Goal: Download file/media

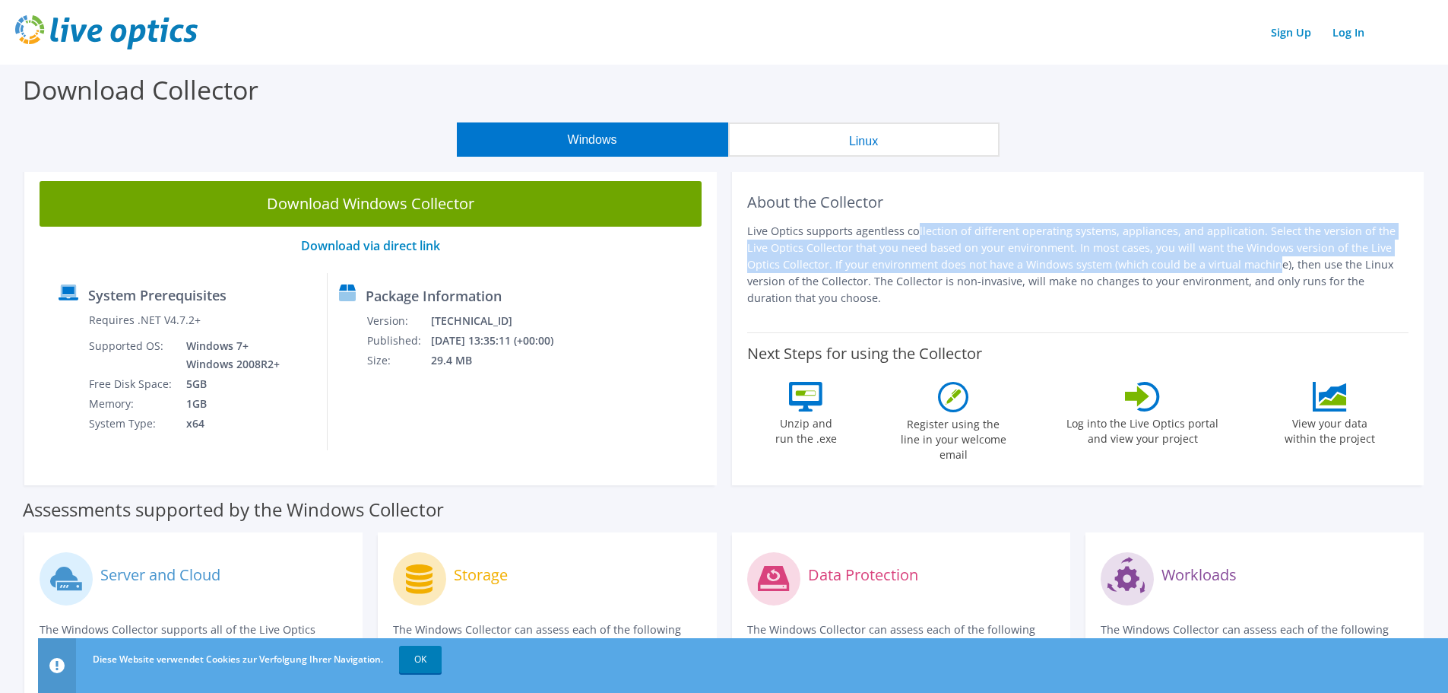
drag, startPoint x: 788, startPoint y: 230, endPoint x: 1109, endPoint y: 257, distance: 322.7
click at [1109, 257] on p "Live Optics supports agentless collection of different operating systems, appli…" at bounding box center [1078, 265] width 662 height 84
click at [1109, 258] on p "Live Optics supports agentless collection of different operating systems, appli…" at bounding box center [1078, 265] width 662 height 84
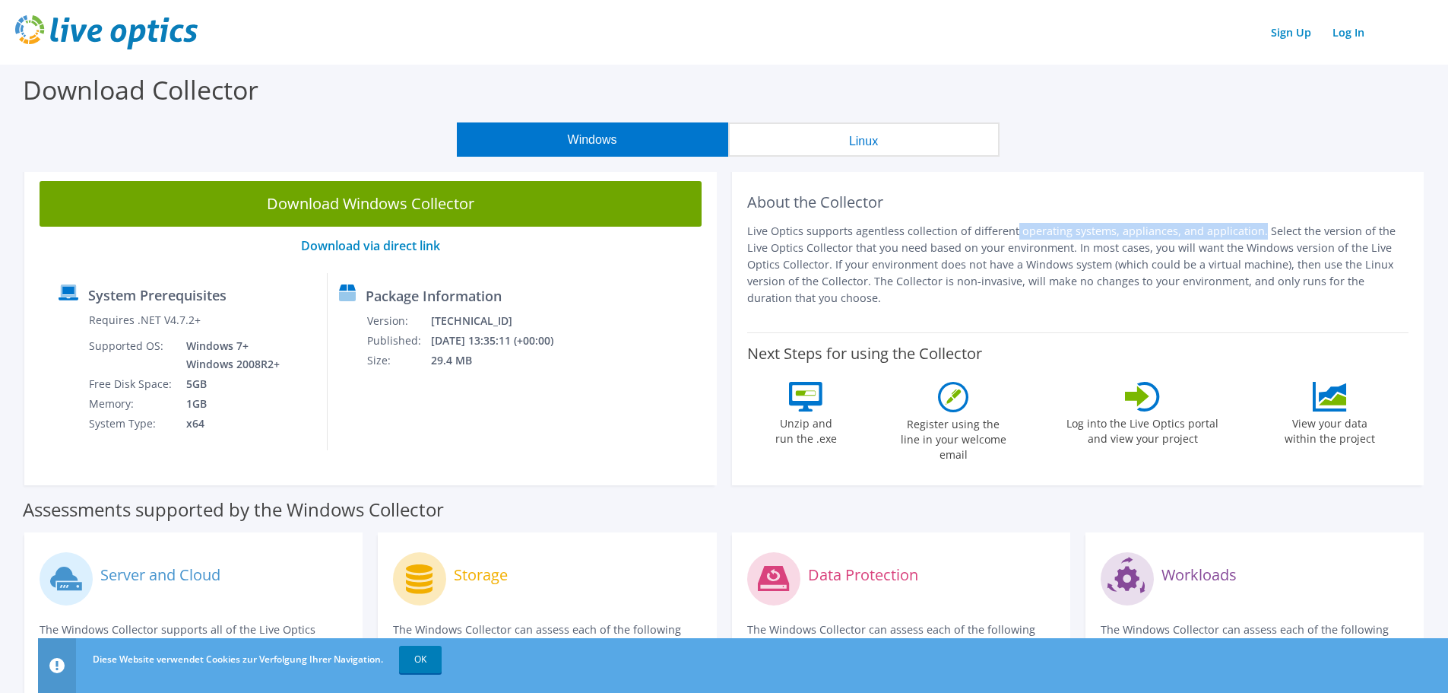
drag, startPoint x: 908, startPoint y: 232, endPoint x: 1138, endPoint y: 233, distance: 230.4
click at [1137, 233] on p "Live Optics supports agentless collection of different operating systems, appli…" at bounding box center [1078, 265] width 662 height 84
click at [1138, 233] on p "Live Optics supports agentless collection of different operating systems, appli…" at bounding box center [1078, 265] width 662 height 84
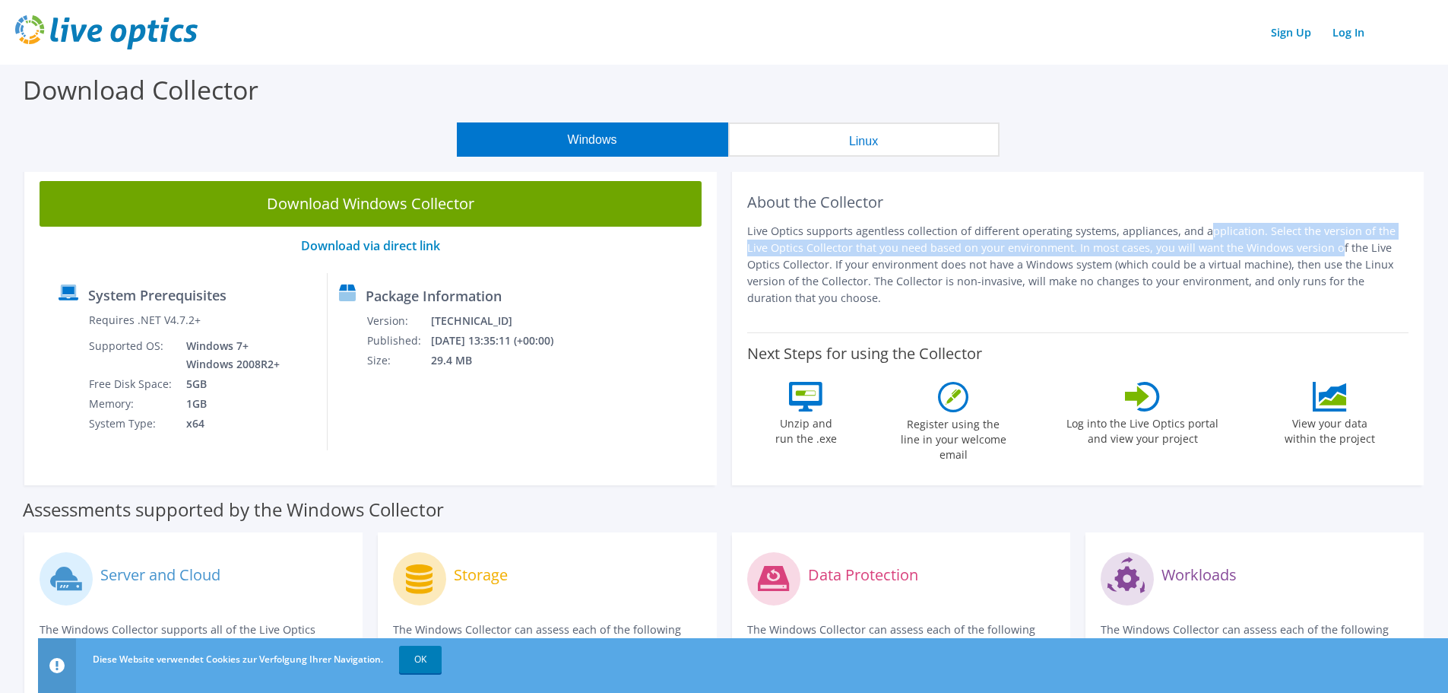
drag, startPoint x: 1071, startPoint y: 233, endPoint x: 1172, endPoint y: 251, distance: 101.9
click at [1172, 251] on p "Live Optics supports agentless collection of different operating systems, appli…" at bounding box center [1078, 265] width 662 height 84
drag, startPoint x: 848, startPoint y: 255, endPoint x: 1031, endPoint y: 253, distance: 182.5
click at [1030, 253] on p "Live Optics supports agentless collection of different operating systems, appli…" at bounding box center [1078, 265] width 662 height 84
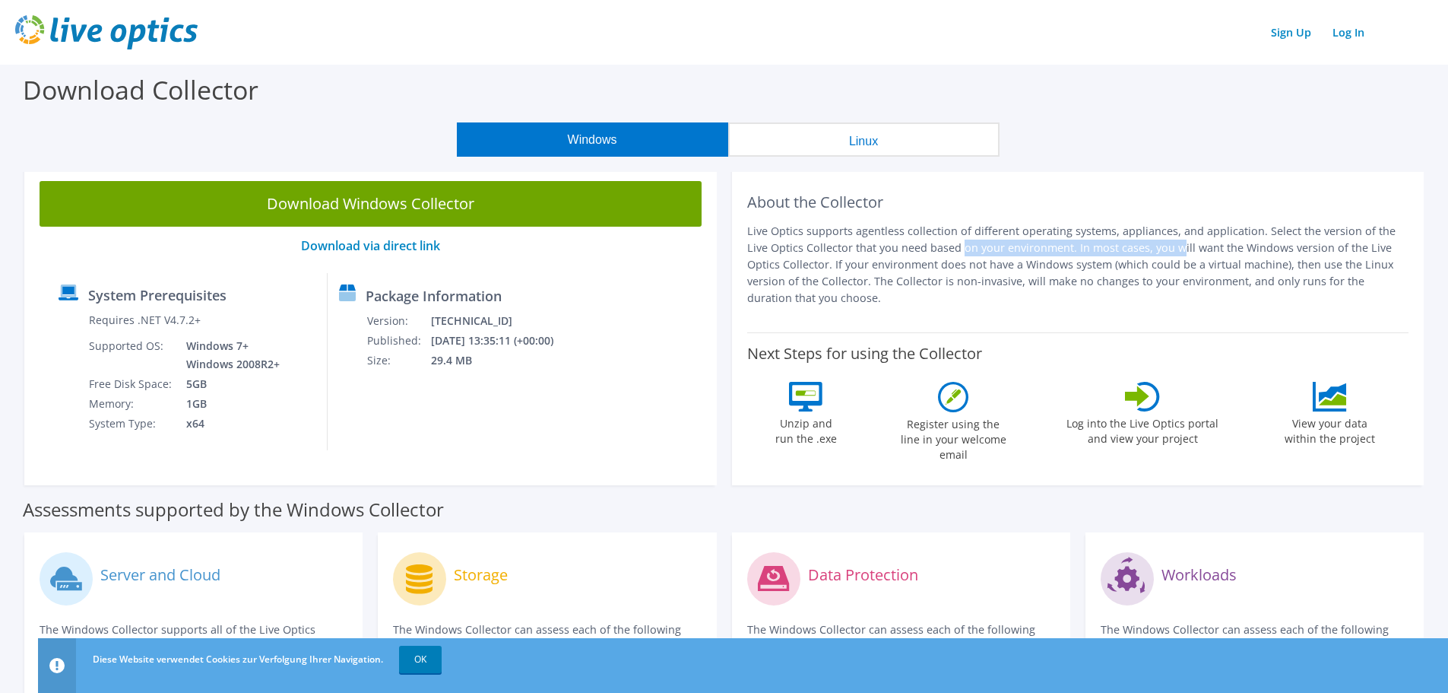
click at [1031, 253] on p "Live Optics supports agentless collection of different operating systems, appli…" at bounding box center [1078, 265] width 662 height 84
drag, startPoint x: 959, startPoint y: 247, endPoint x: 1147, endPoint y: 247, distance: 187.8
click at [1146, 246] on p "Live Optics supports agentless collection of different operating systems, appli…" at bounding box center [1078, 265] width 662 height 84
click at [1148, 247] on p "Live Optics supports agentless collection of different operating systems, appli…" at bounding box center [1078, 265] width 662 height 84
drag, startPoint x: 1203, startPoint y: 251, endPoint x: 1250, endPoint y: 252, distance: 46.4
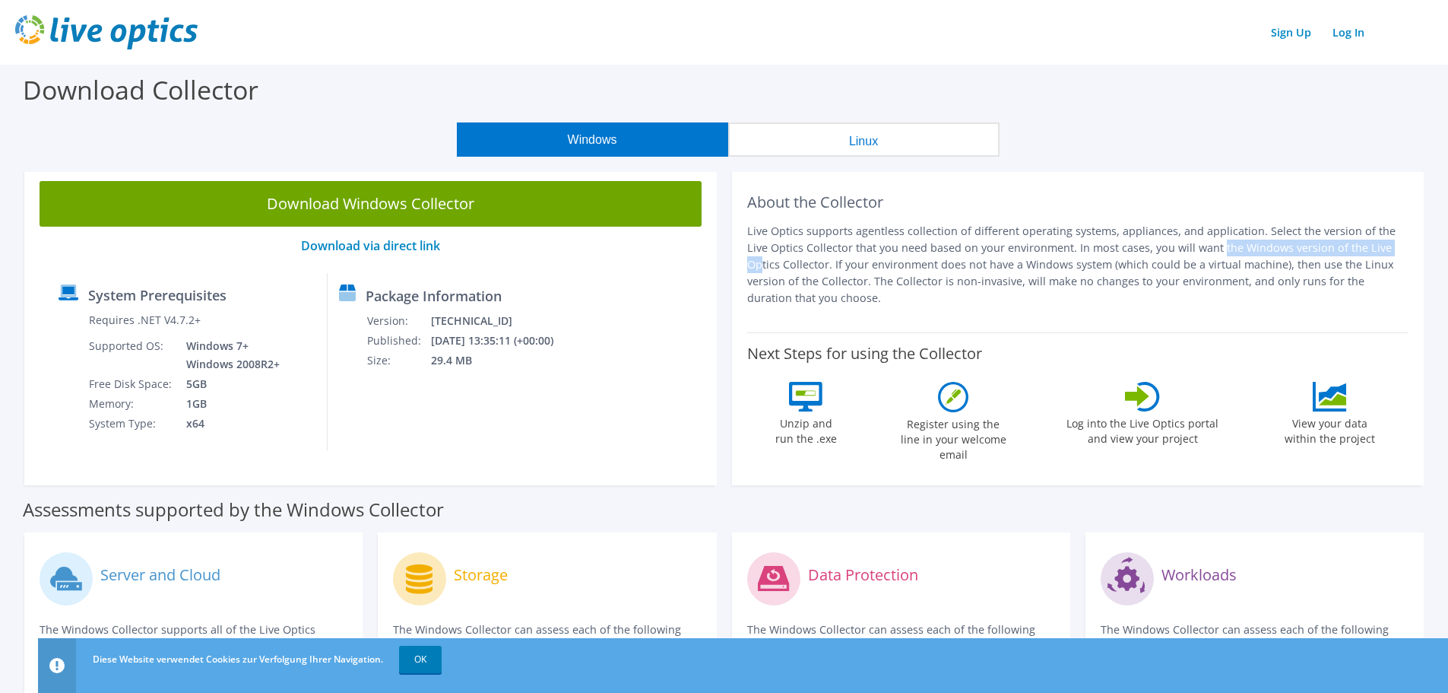
click at [1250, 252] on p "Live Optics supports agentless collection of different operating systems, appli…" at bounding box center [1078, 265] width 662 height 84
drag, startPoint x: 1122, startPoint y: 251, endPoint x: 1272, endPoint y: 245, distance: 149.9
click at [1272, 245] on p "Live Optics supports agentless collection of different operating systems, appli…" at bounding box center [1078, 265] width 662 height 84
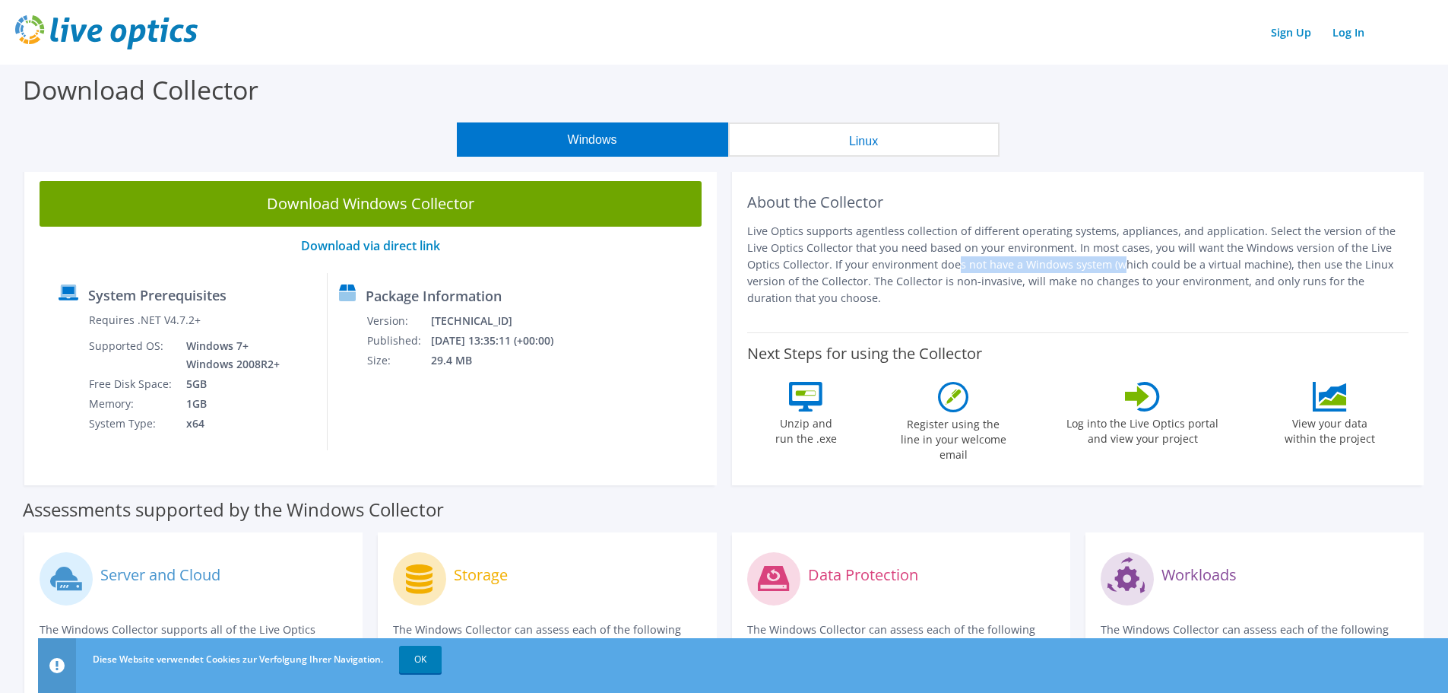
drag, startPoint x: 791, startPoint y: 271, endPoint x: 971, endPoint y: 268, distance: 180.2
click at [969, 268] on p "Live Optics supports agentless collection of different operating systems, appli…" at bounding box center [1078, 265] width 662 height 84
click at [971, 268] on p "Live Optics supports agentless collection of different operating systems, appli…" at bounding box center [1078, 265] width 662 height 84
drag, startPoint x: 783, startPoint y: 267, endPoint x: 1020, endPoint y: 262, distance: 237.2
click at [1020, 262] on p "Live Optics supports agentless collection of different operating systems, appli…" at bounding box center [1078, 265] width 662 height 84
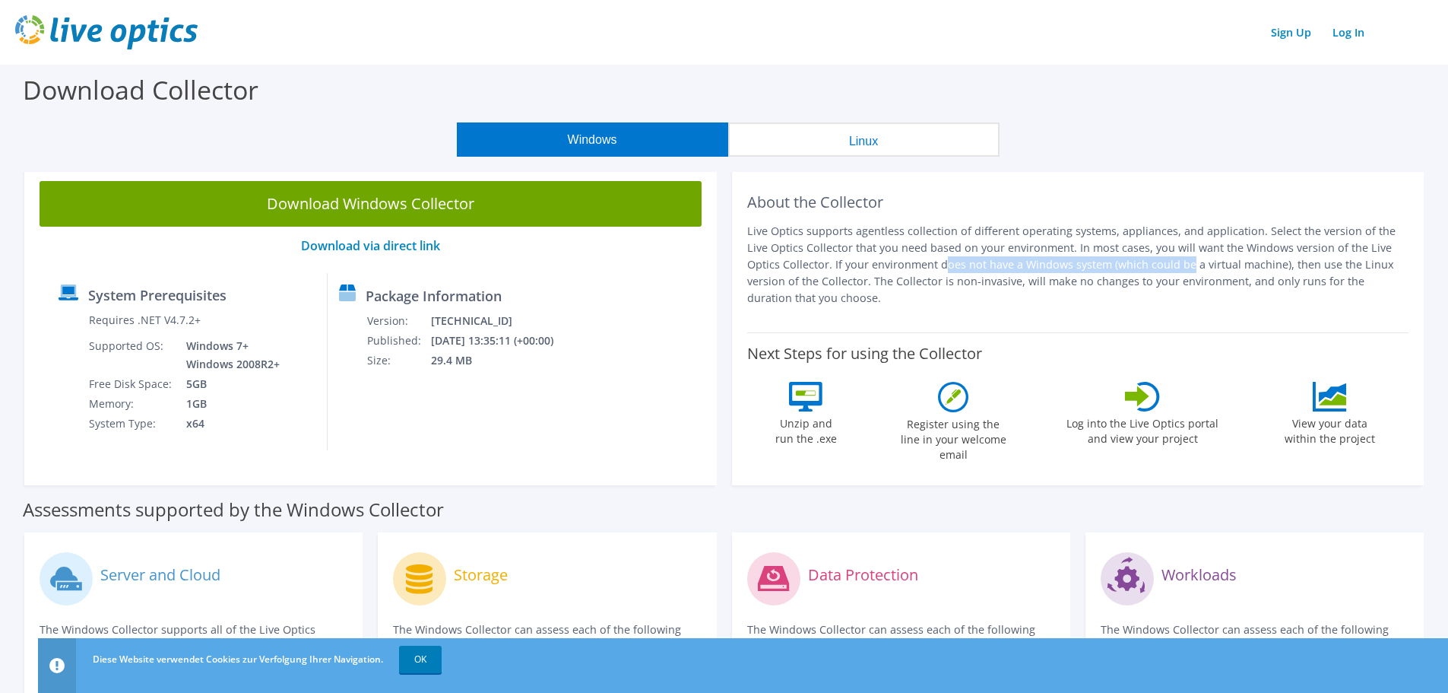
click at [1020, 262] on p "Live Optics supports agentless collection of different operating systems, appli…" at bounding box center [1078, 265] width 662 height 84
drag, startPoint x: 1035, startPoint y: 265, endPoint x: 1144, endPoint y: 265, distance: 109.5
click at [1143, 265] on p "Live Optics supports agentless collection of different operating systems, appli…" at bounding box center [1078, 265] width 662 height 84
click at [1144, 265] on p "Live Optics supports agentless collection of different operating systems, appli…" at bounding box center [1078, 265] width 662 height 84
drag, startPoint x: 1042, startPoint y: 262, endPoint x: 1263, endPoint y: 258, distance: 221.3
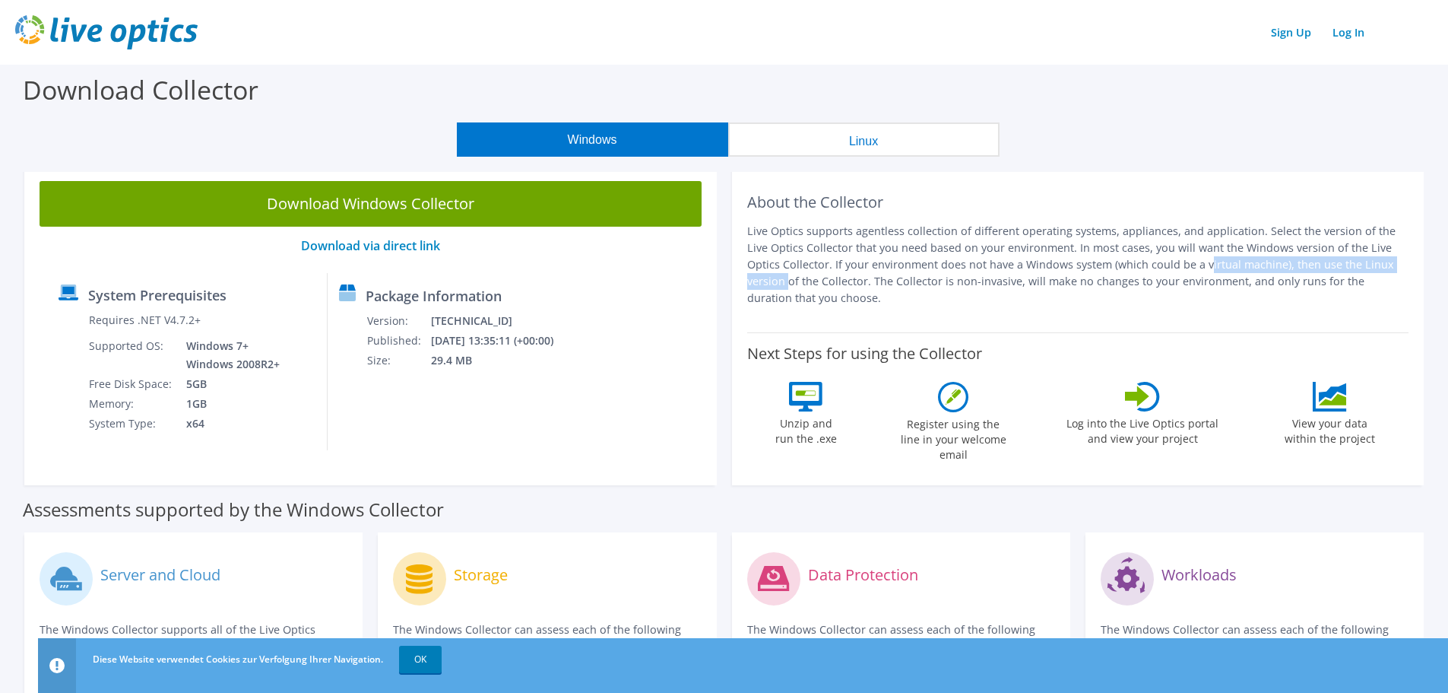
click at [1263, 258] on p "Live Optics supports agentless collection of different operating systems, appli…" at bounding box center [1078, 265] width 662 height 84
drag, startPoint x: 1293, startPoint y: 260, endPoint x: 1162, endPoint y: 262, distance: 130.8
click at [1163, 262] on p "Live Optics supports agentless collection of different operating systems, appli…" at bounding box center [1078, 265] width 662 height 84
click at [1162, 262] on p "Live Optics supports agentless collection of different operating systems, appli…" at bounding box center [1078, 265] width 662 height 84
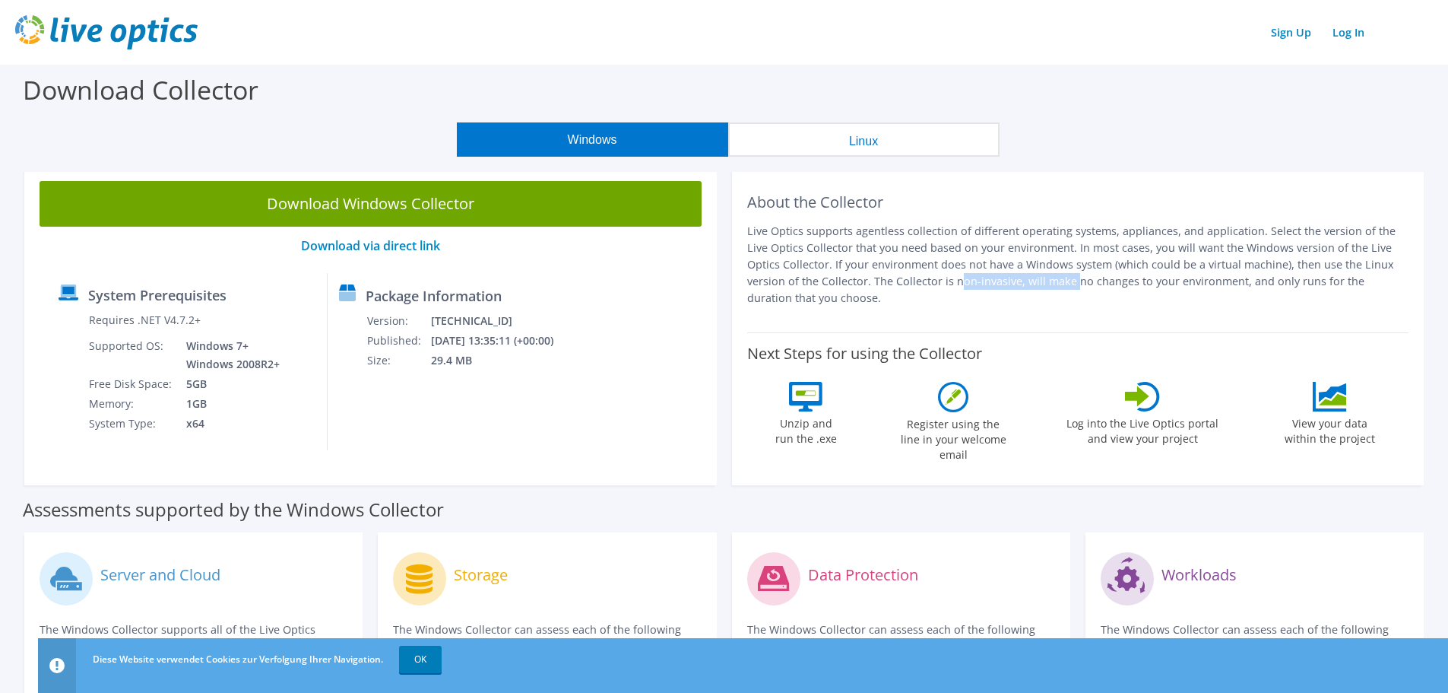
drag, startPoint x: 788, startPoint y: 287, endPoint x: 953, endPoint y: 281, distance: 165.8
click at [953, 281] on p "Live Optics supports agentless collection of different operating systems, appli…" at bounding box center [1078, 265] width 662 height 84
drag, startPoint x: 877, startPoint y: 281, endPoint x: 1048, endPoint y: 276, distance: 170.4
click at [1038, 276] on p "Live Optics supports agentless collection of different operating systems, appli…" at bounding box center [1078, 265] width 662 height 84
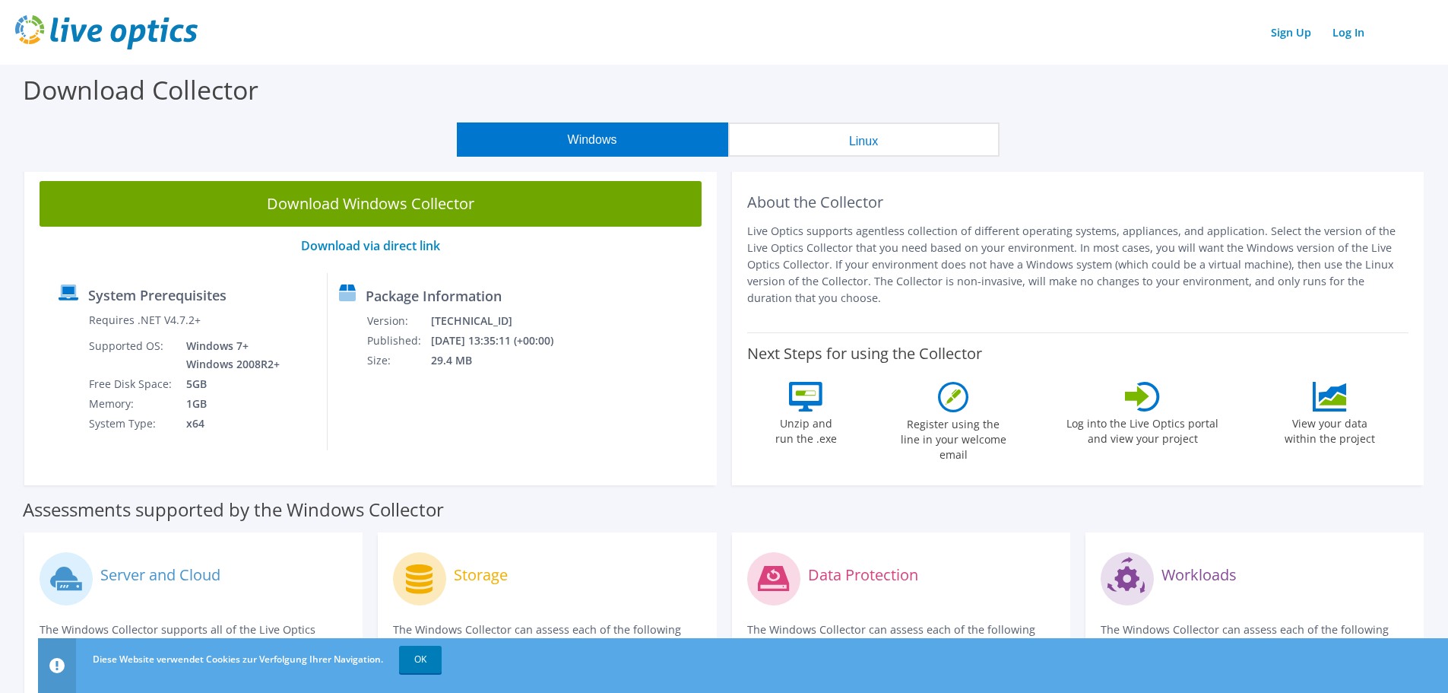
click at [1048, 276] on p "Live Optics supports agentless collection of different operating systems, appli…" at bounding box center [1078, 265] width 662 height 84
drag, startPoint x: 947, startPoint y: 278, endPoint x: 1115, endPoint y: 277, distance: 167.3
click at [1115, 277] on p "Live Optics supports agentless collection of different operating systems, appli…" at bounding box center [1078, 265] width 662 height 84
drag, startPoint x: 998, startPoint y: 280, endPoint x: 1173, endPoint y: 277, distance: 174.9
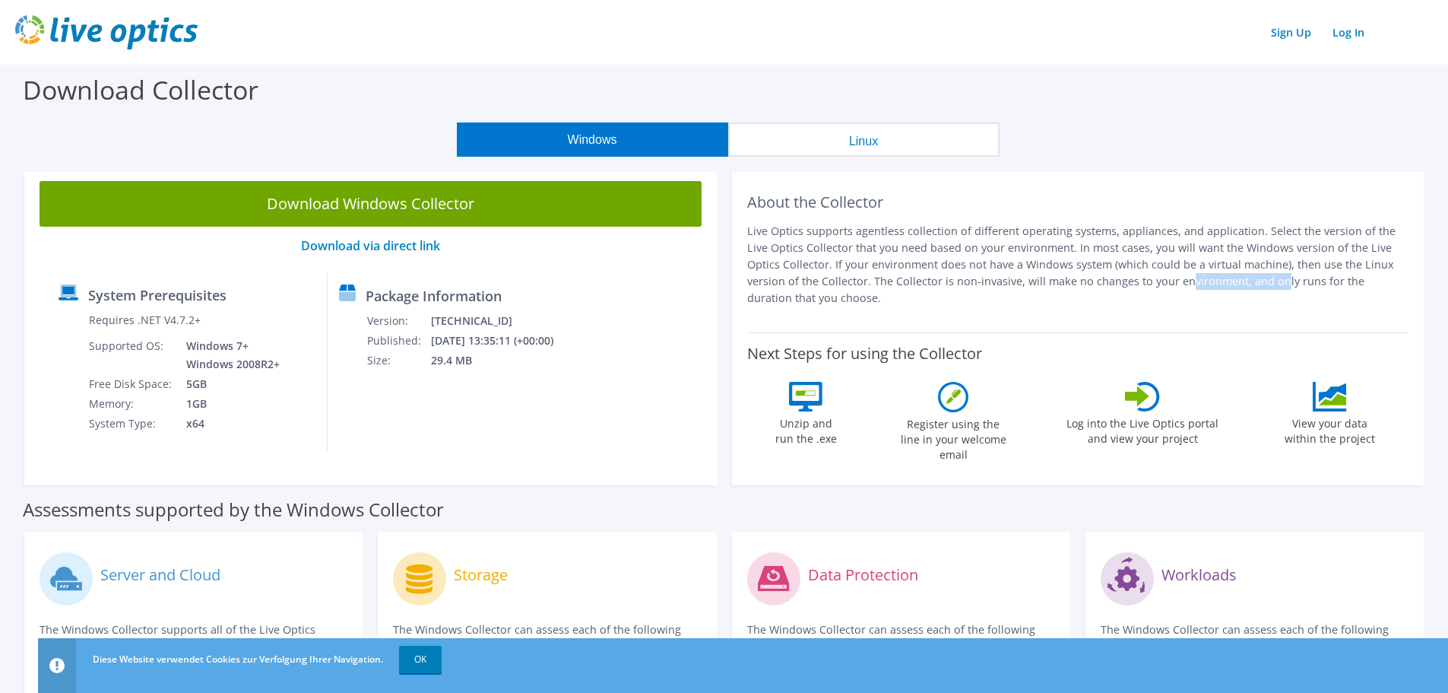
click at [1172, 277] on p "Live Optics supports agentless collection of different operating systems, appli…" at bounding box center [1078, 265] width 662 height 84
click at [1173, 277] on p "Live Optics supports agentless collection of different operating systems, appli…" at bounding box center [1078, 265] width 662 height 84
drag, startPoint x: 1201, startPoint y: 278, endPoint x: 1099, endPoint y: 276, distance: 101.9
click at [1102, 276] on p "Live Optics supports agentless collection of different operating systems, appli…" at bounding box center [1078, 265] width 662 height 84
click at [1094, 276] on p "Live Optics supports agentless collection of different operating systems, appli…" at bounding box center [1078, 265] width 662 height 84
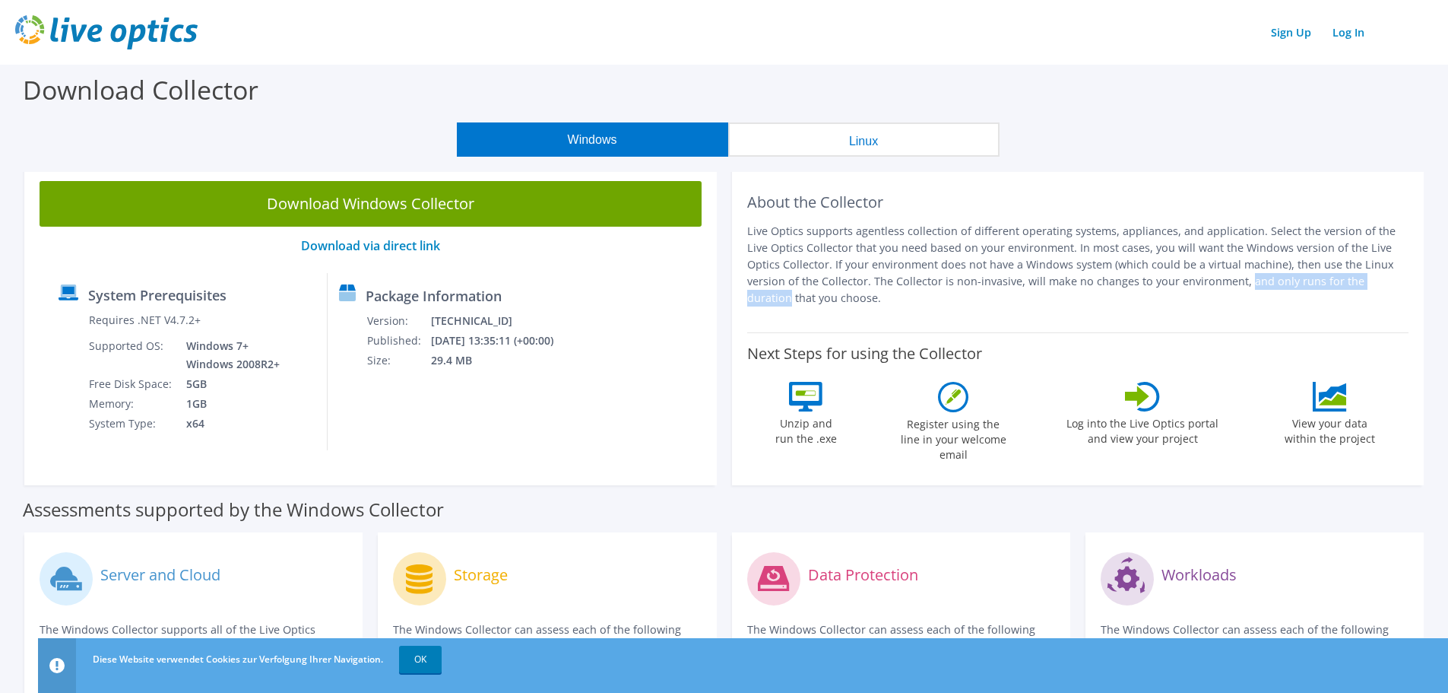
drag, startPoint x: 1073, startPoint y: 278, endPoint x: 1252, endPoint y: 281, distance: 178.7
click at [1252, 281] on p "Live Optics supports agentless collection of different operating systems, appli…" at bounding box center [1078, 265] width 662 height 84
drag, startPoint x: 1292, startPoint y: 282, endPoint x: 1189, endPoint y: 278, distance: 102.7
click at [1201, 278] on p "Live Optics supports agentless collection of different operating systems, appli…" at bounding box center [1078, 265] width 662 height 84
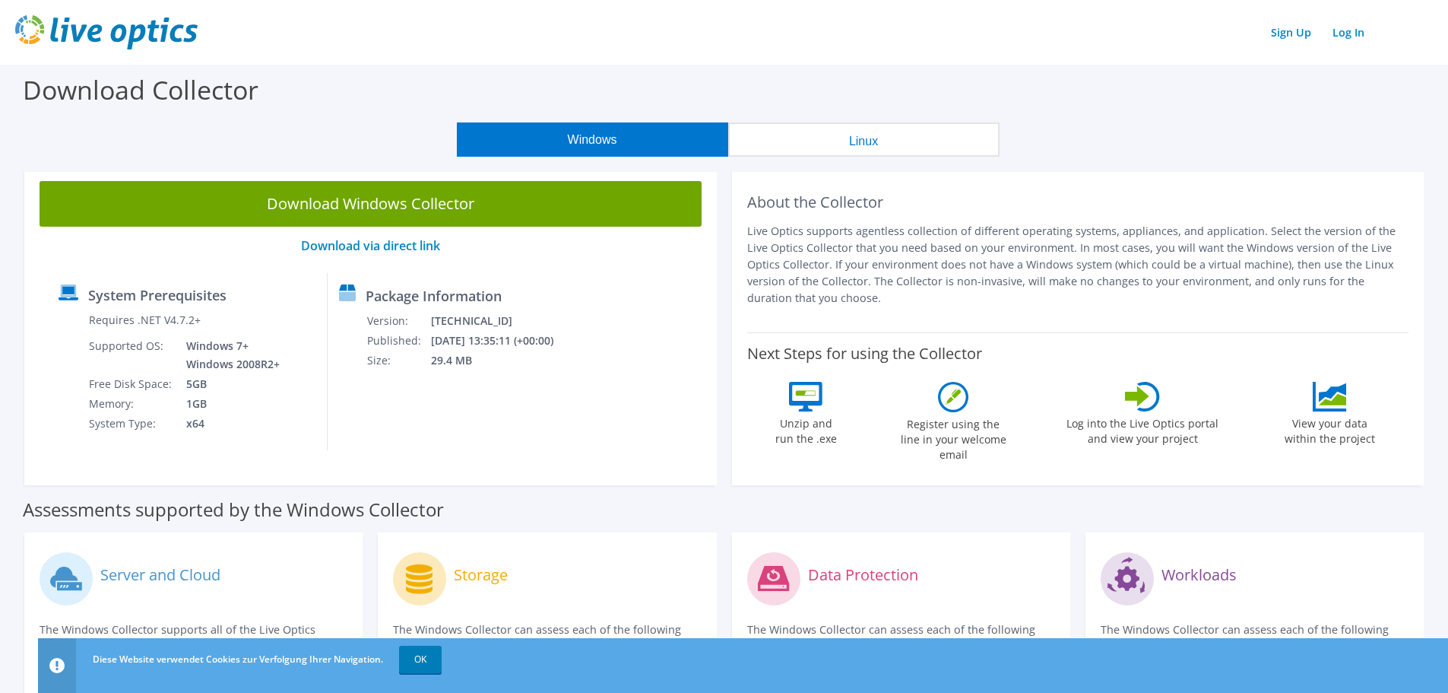
click at [1189, 278] on p "Live Optics supports agentless collection of different operating systems, appli…" at bounding box center [1078, 265] width 662 height 84
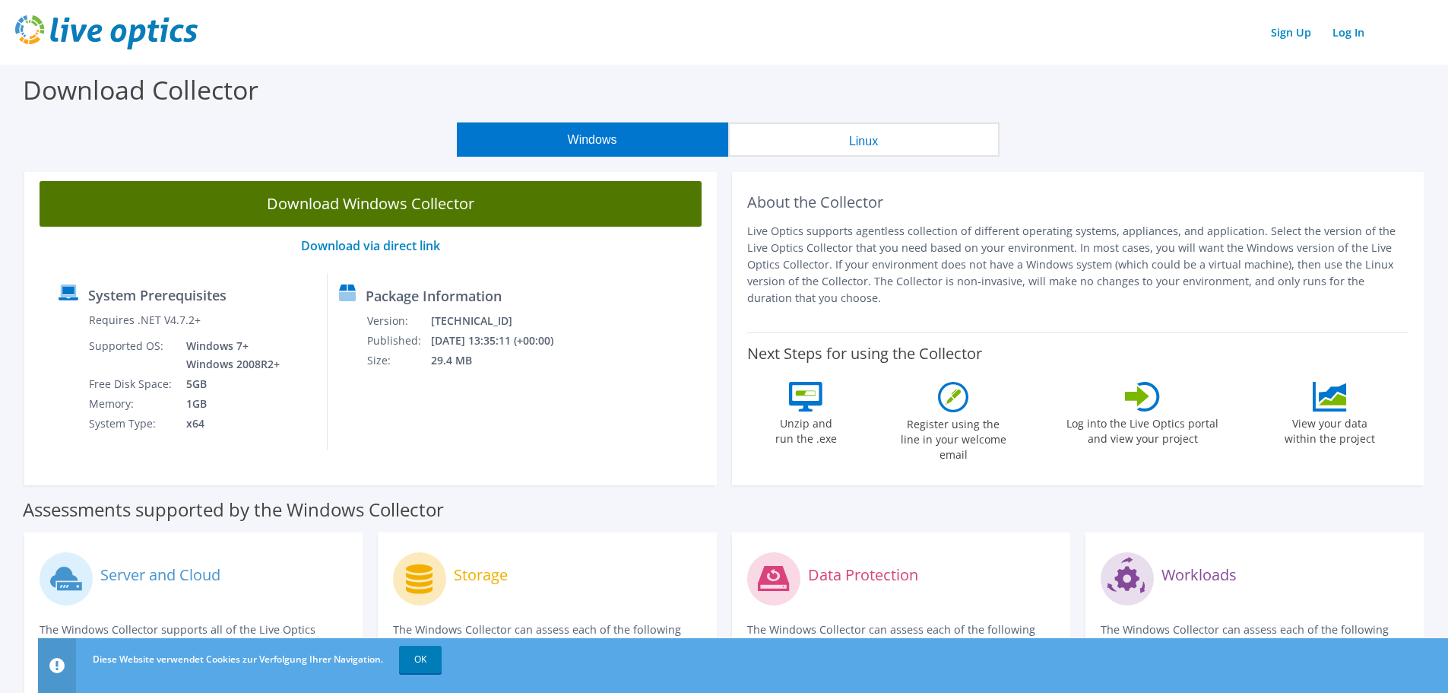
click at [347, 215] on link "Download Windows Collector" at bounding box center [371, 204] width 662 height 46
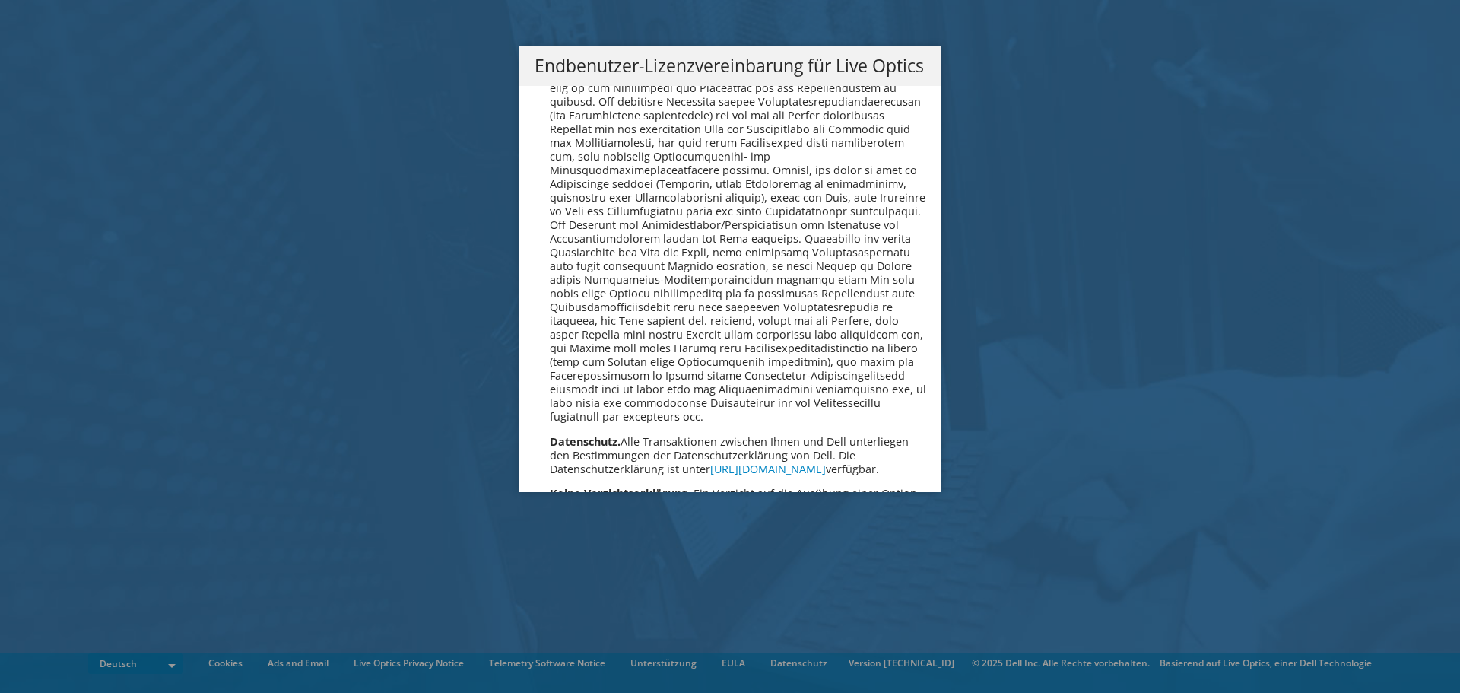
scroll to position [7473, 0]
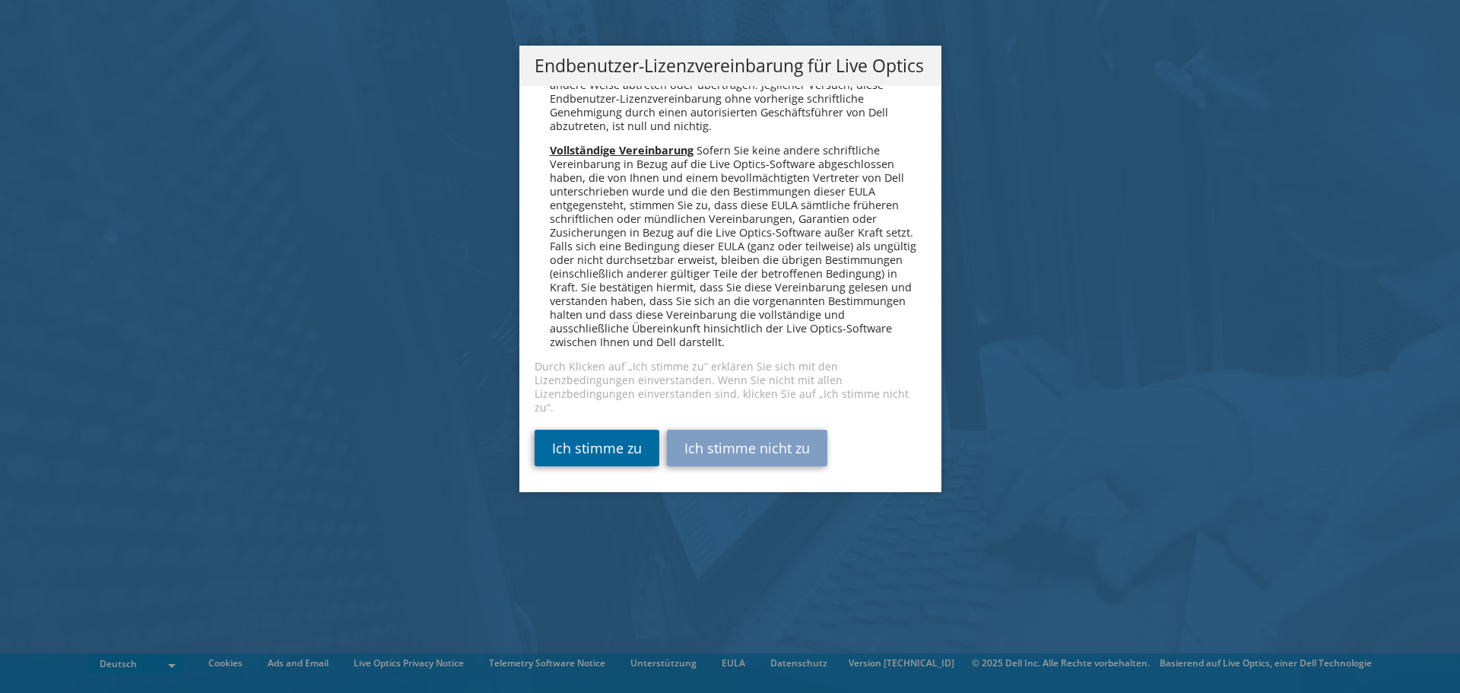
click at [591, 439] on link "Ich stimme zu" at bounding box center [596, 448] width 125 height 36
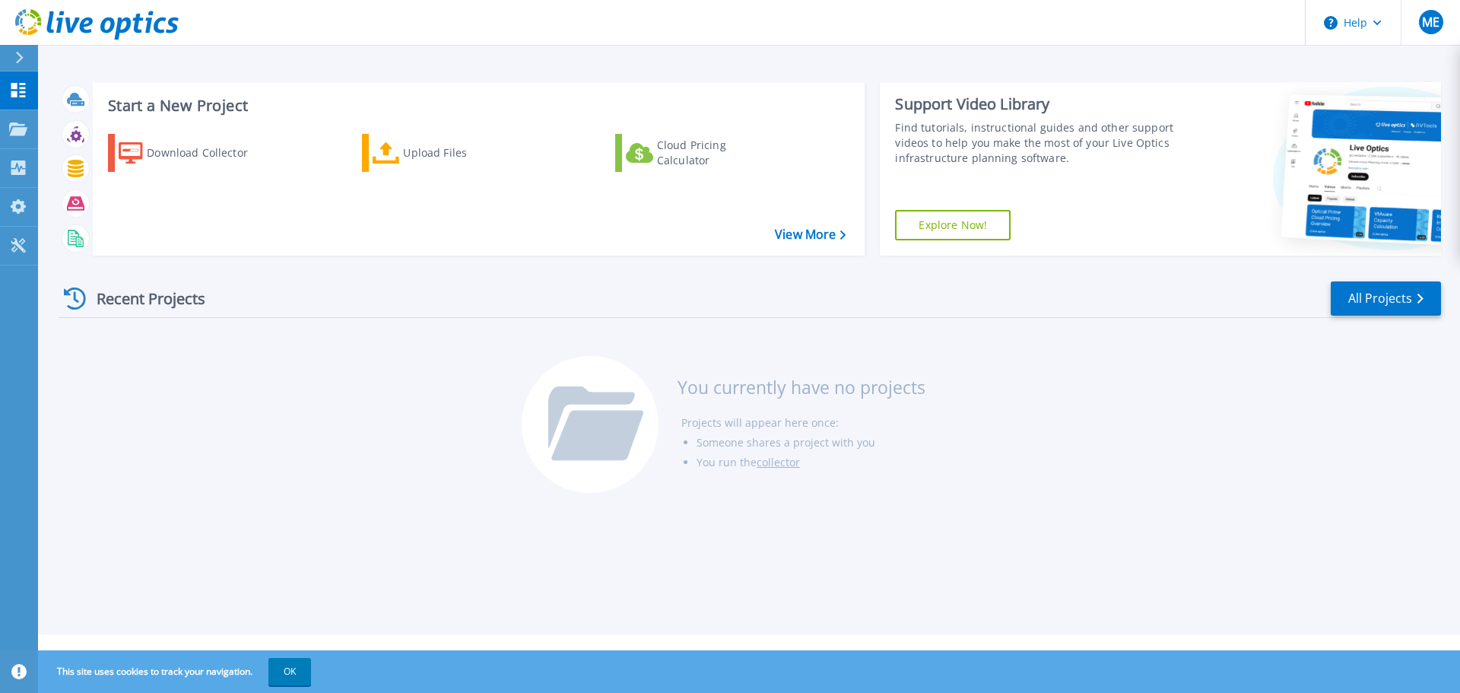
click at [308, 159] on div "Download Collector Upload Files Cloud Pricing Calculator" at bounding box center [477, 185] width 762 height 126
click at [230, 163] on div "Download Collector" at bounding box center [208, 153] width 122 height 30
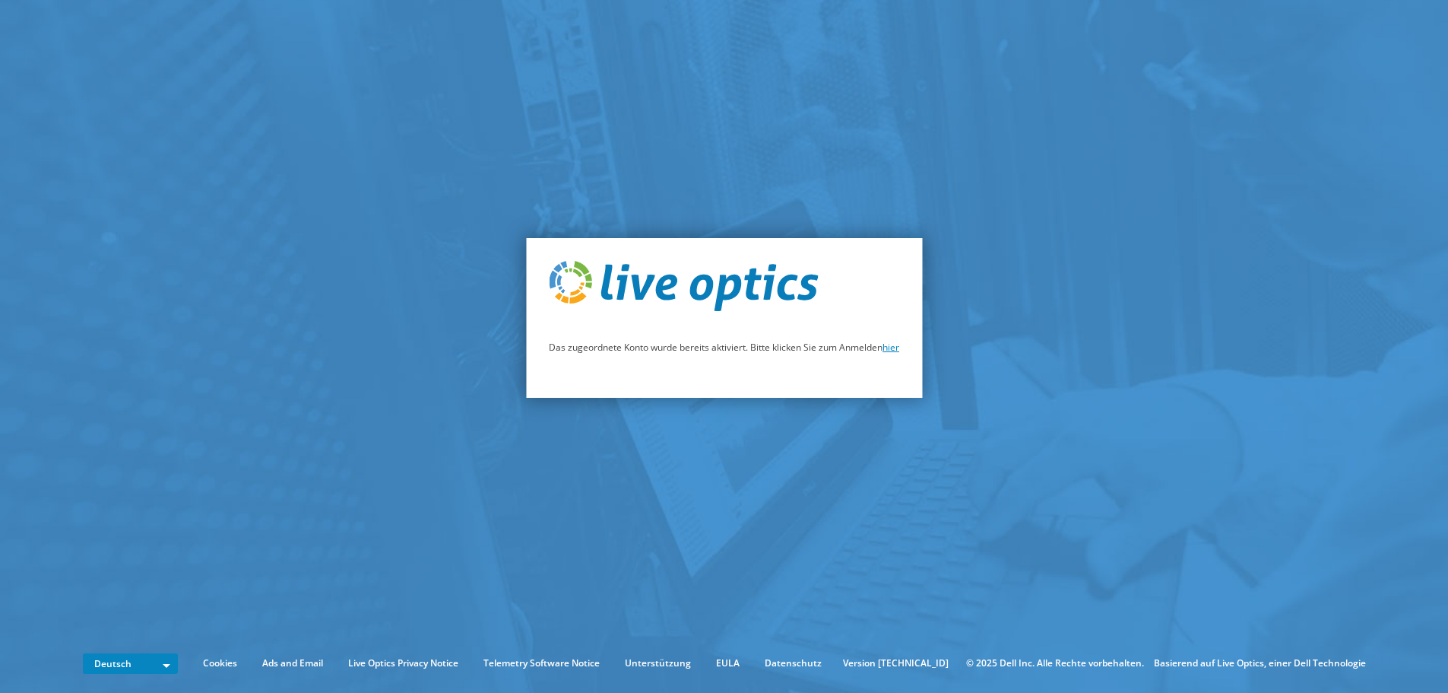
click at [898, 350] on link "hier" at bounding box center [891, 347] width 17 height 13
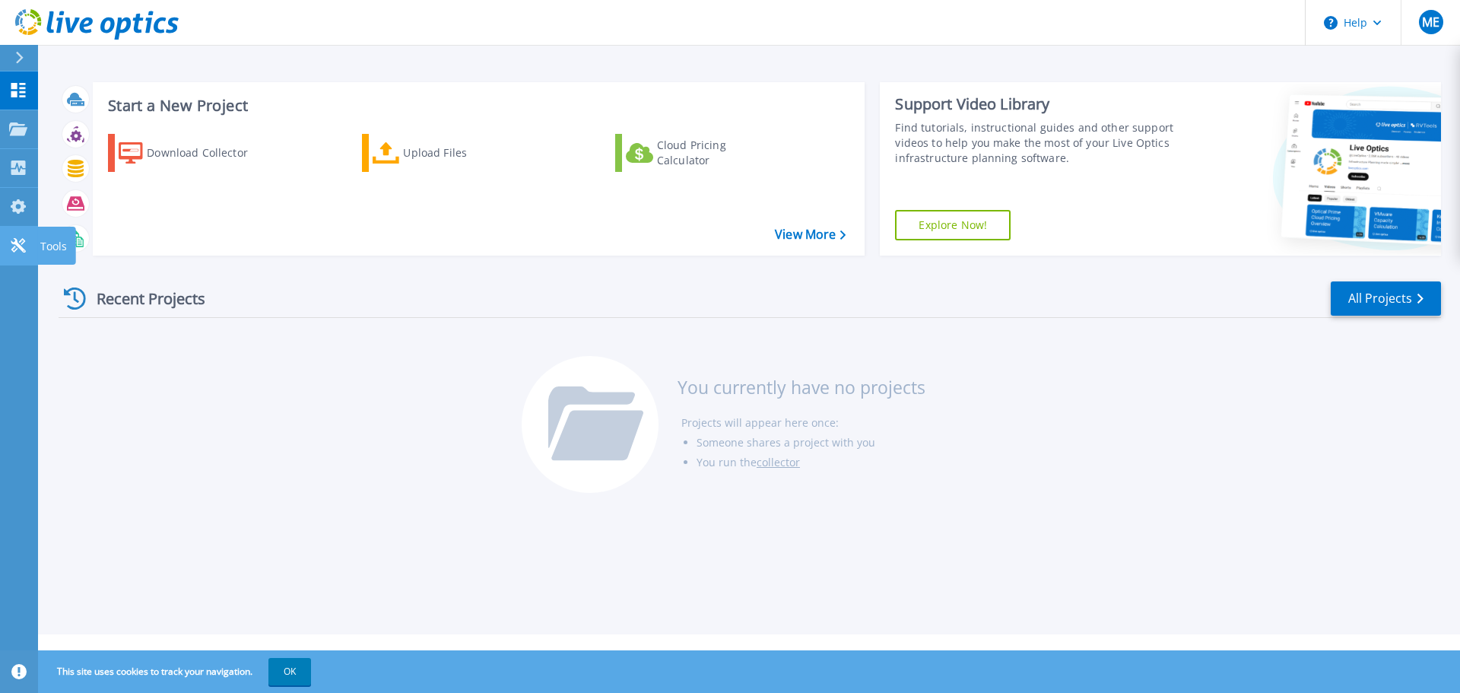
click at [17, 227] on link "Tools Tools" at bounding box center [19, 246] width 38 height 39
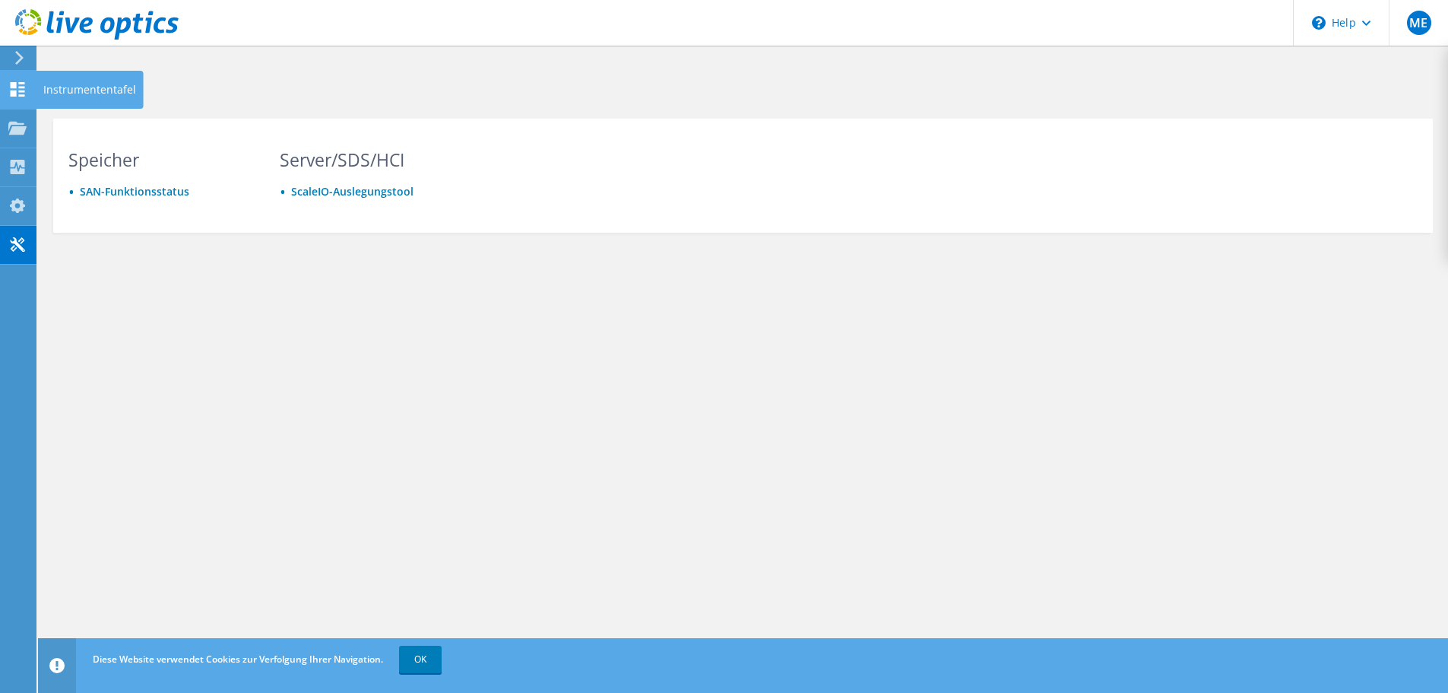
click at [21, 88] on icon at bounding box center [17, 89] width 18 height 14
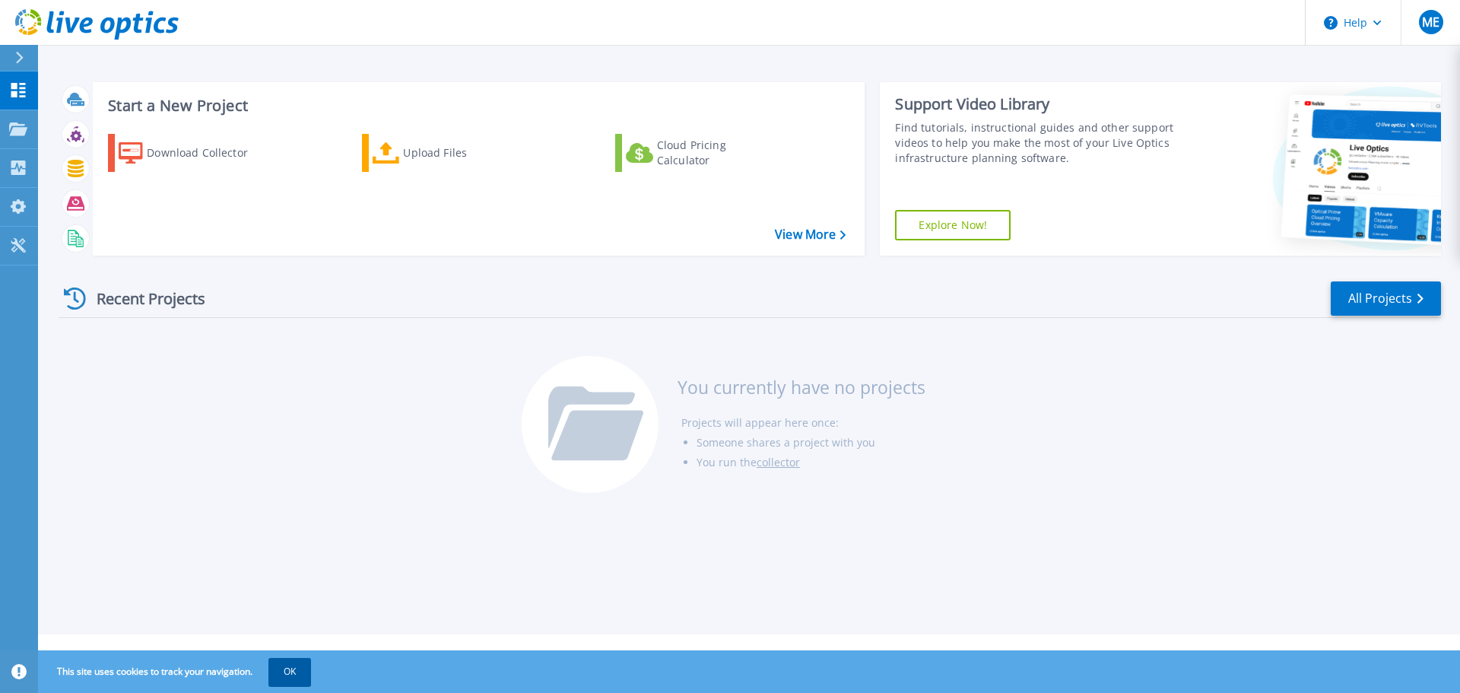
click at [278, 674] on button "OK" at bounding box center [289, 671] width 43 height 27
